Goal: Task Accomplishment & Management: Complete application form

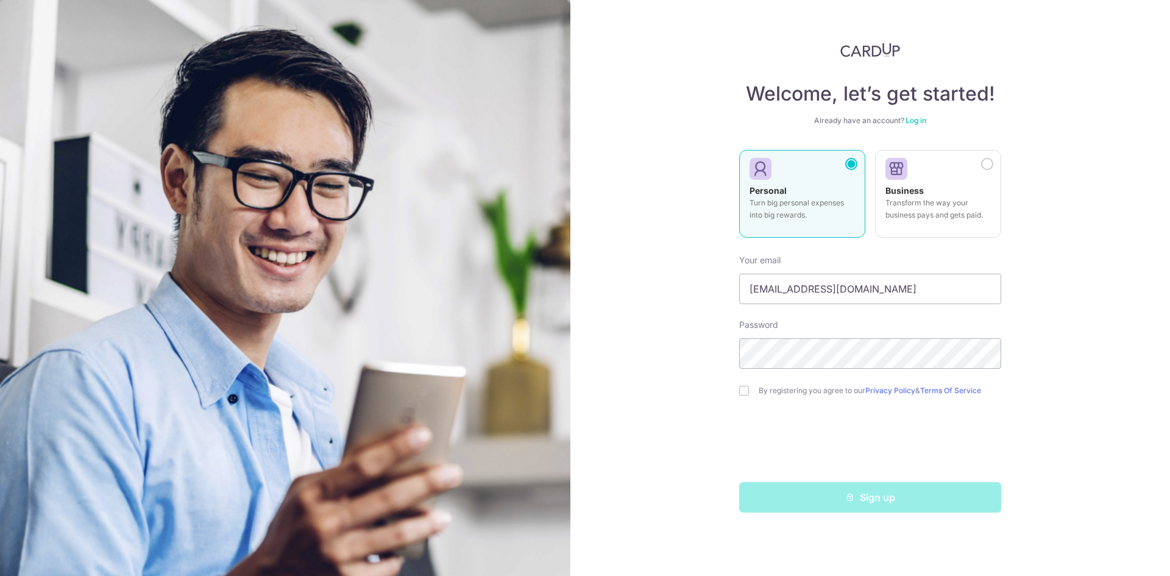
type input "[EMAIL_ADDRESS][DOMAIN_NAME]"
click at [744, 393] on input "checkbox" at bounding box center [744, 391] width 10 height 10
checkbox input "true"
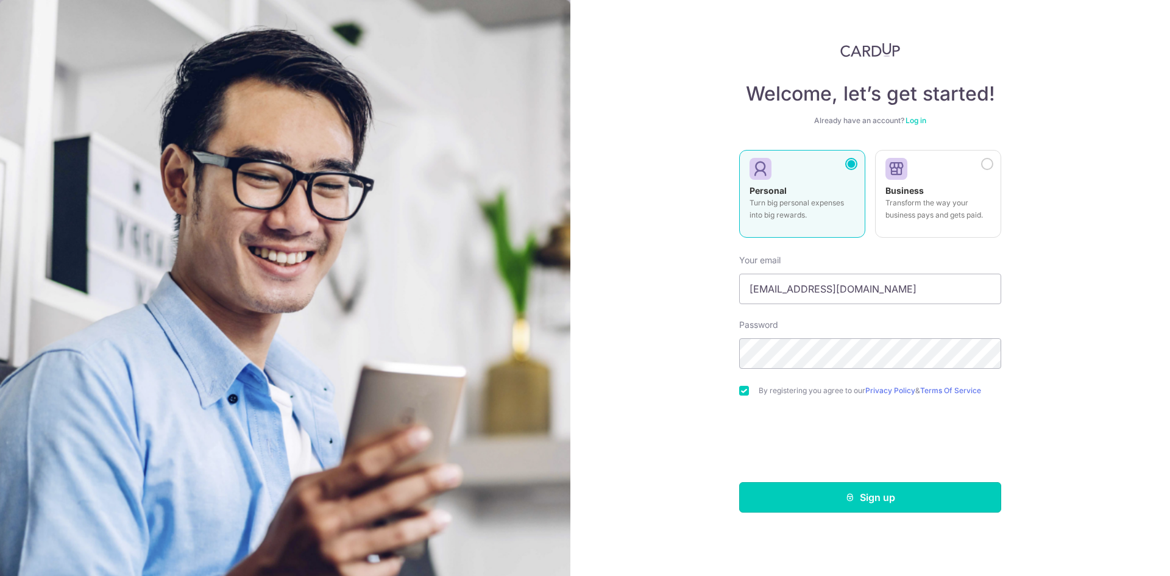
click at [816, 487] on button "Sign up" at bounding box center [870, 497] width 262 height 30
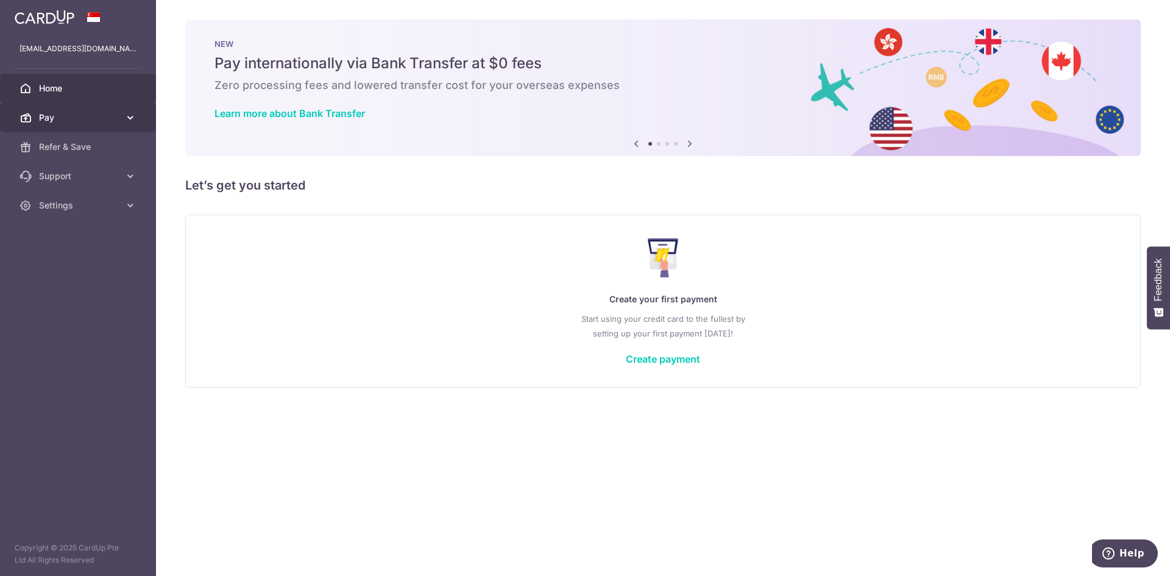
click at [121, 113] on link "Pay" at bounding box center [78, 117] width 156 height 29
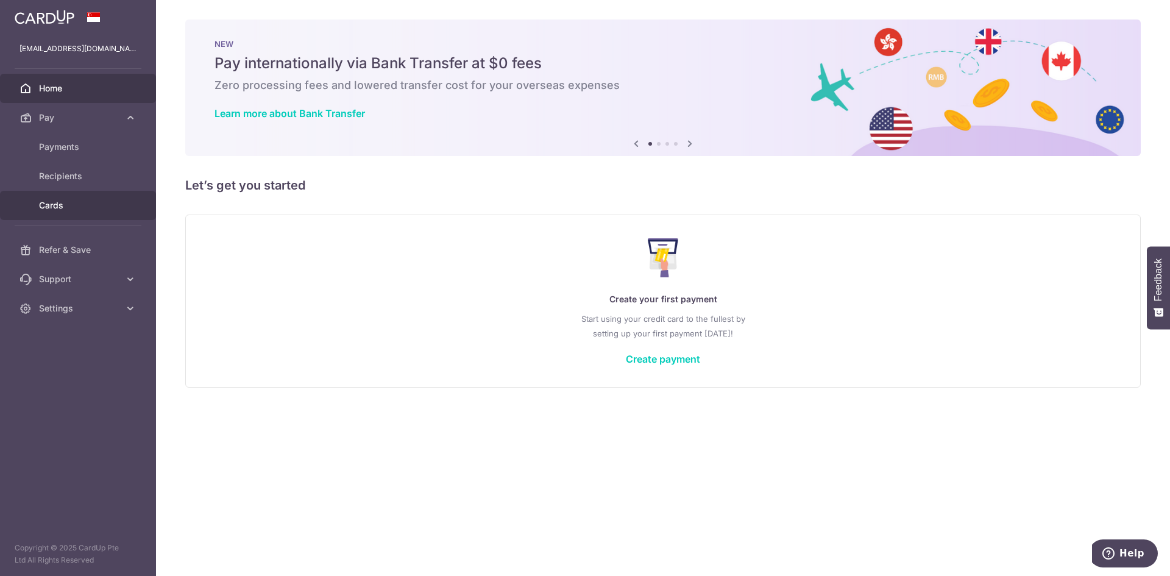
click at [75, 199] on span "Cards" at bounding box center [79, 205] width 80 height 12
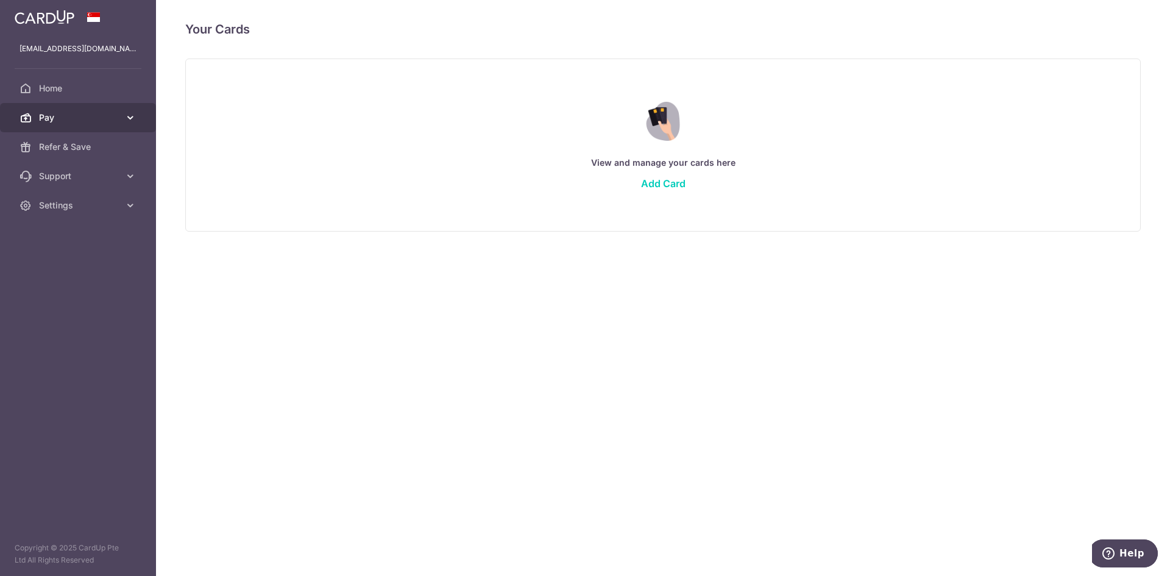
click at [98, 112] on span "Pay" at bounding box center [79, 118] width 80 height 12
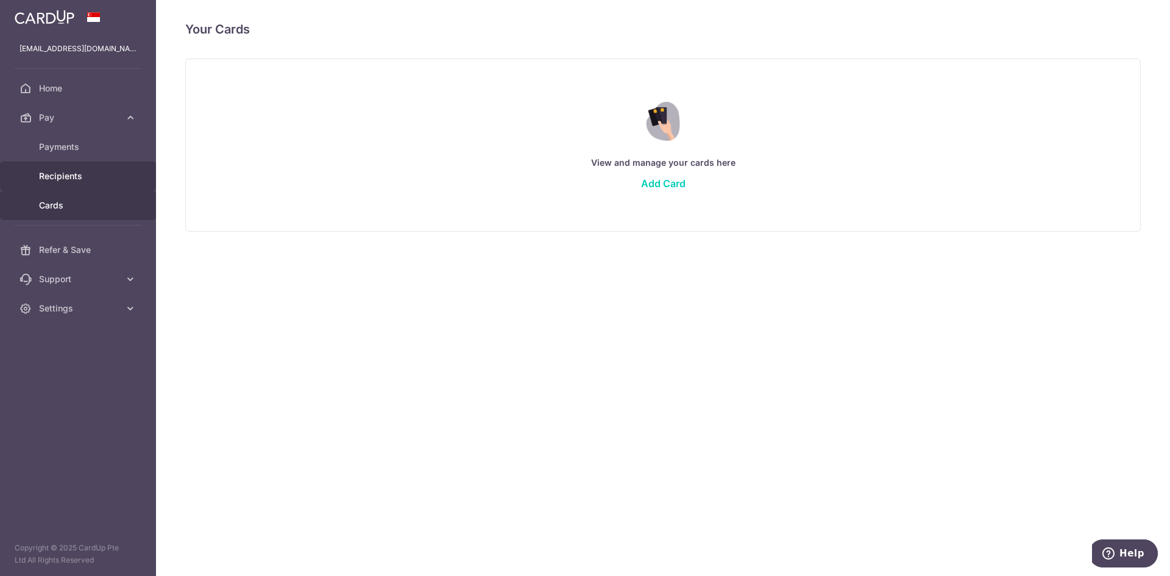
click at [80, 173] on span "Recipients" at bounding box center [79, 176] width 80 height 12
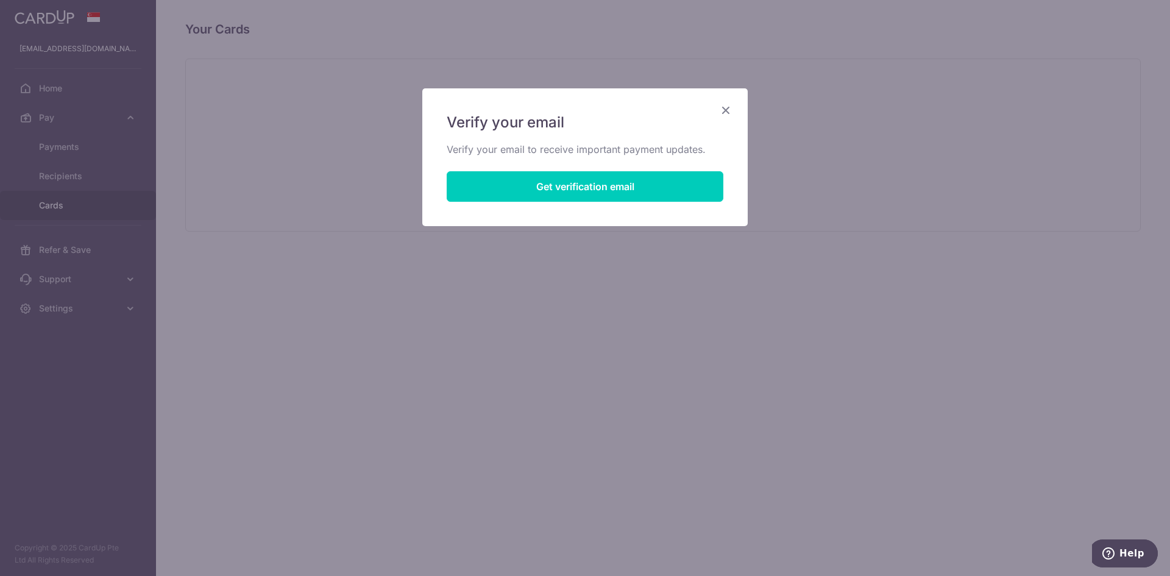
click at [727, 110] on icon "Close" at bounding box center [726, 109] width 15 height 15
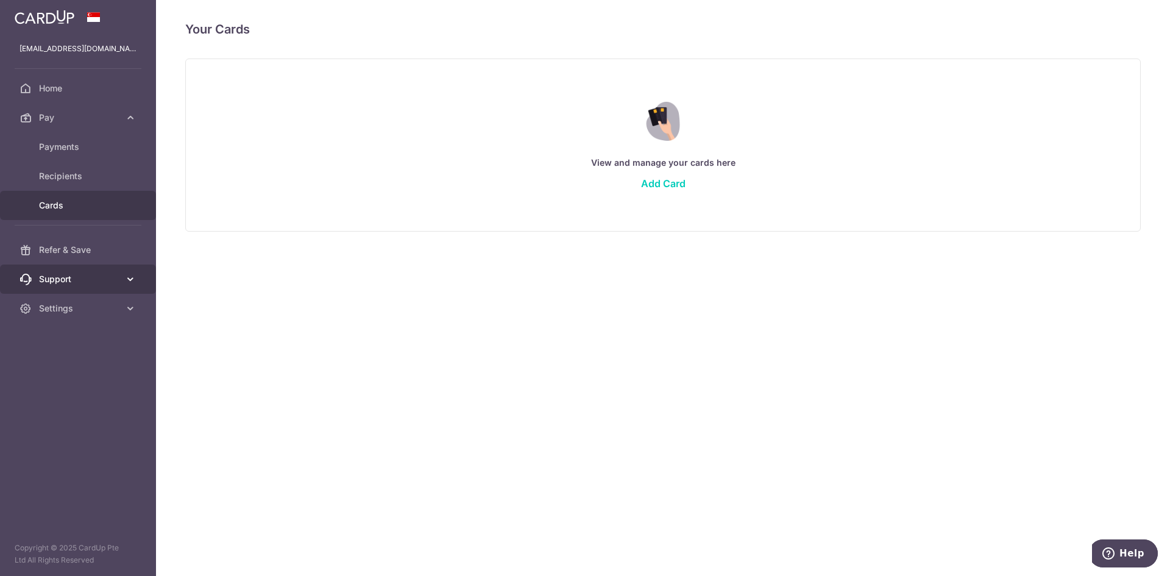
click at [67, 282] on span "Support" at bounding box center [79, 279] width 80 height 12
click at [68, 282] on span "Support" at bounding box center [79, 279] width 80 height 12
click at [69, 312] on span "Settings" at bounding box center [79, 308] width 80 height 12
click at [255, 134] on div "View and manage your cards here Add Card" at bounding box center [663, 144] width 925 height 105
